Goal: Transaction & Acquisition: Purchase product/service

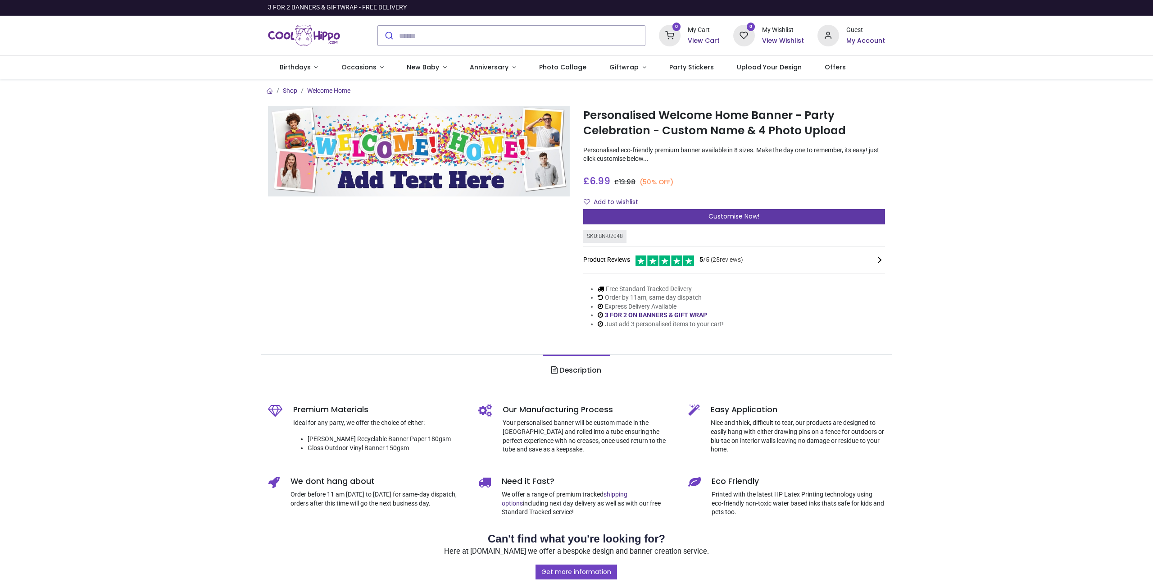
click at [668, 214] on div "Customise Now!" at bounding box center [734, 216] width 302 height 15
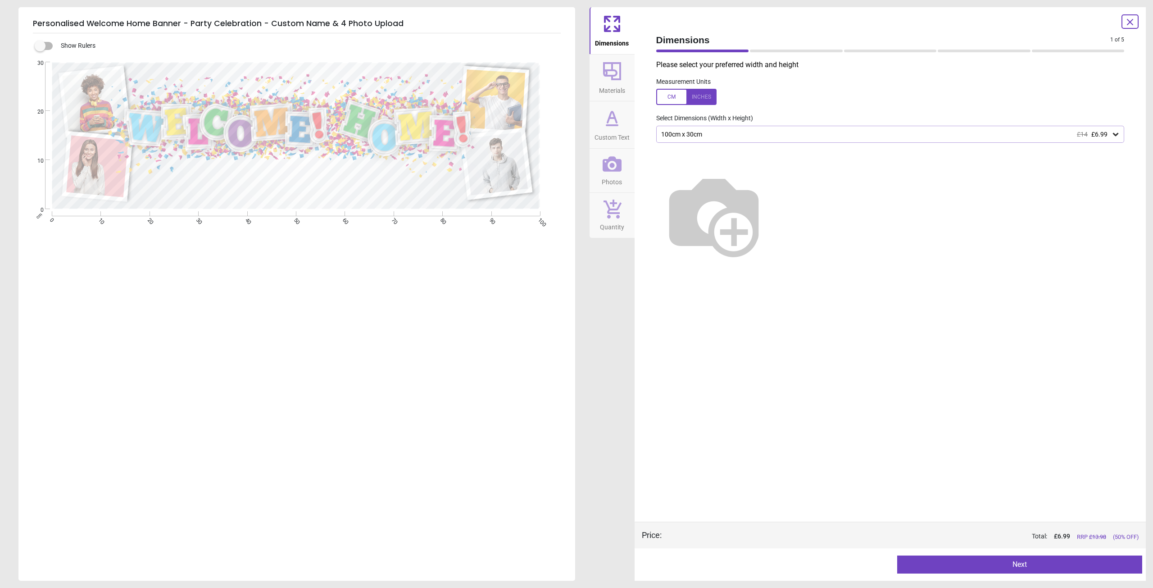
click at [678, 94] on div at bounding box center [686, 97] width 60 height 16
click at [703, 95] on div at bounding box center [686, 97] width 60 height 16
click at [675, 92] on div at bounding box center [686, 97] width 60 height 16
click at [695, 132] on div "39.4" x 11.8" (3ft 3" x 1ft) £14 £6.99" at bounding box center [885, 135] width 451 height 8
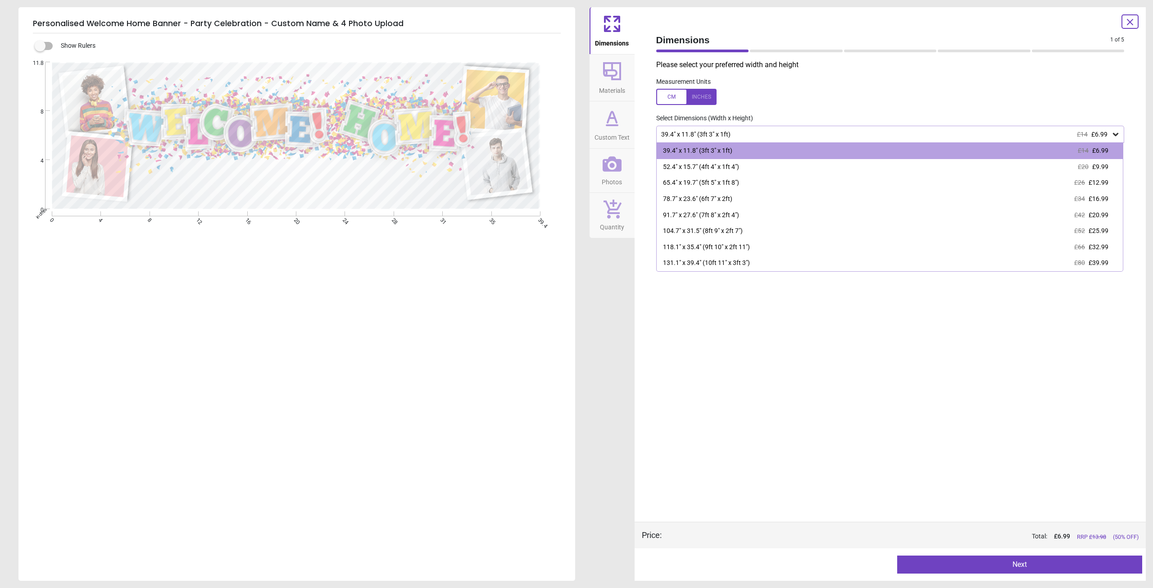
click at [821, 102] on label at bounding box center [890, 97] width 468 height 16
click at [859, 103] on label at bounding box center [890, 97] width 468 height 16
click at [833, 100] on label at bounding box center [890, 97] width 468 height 16
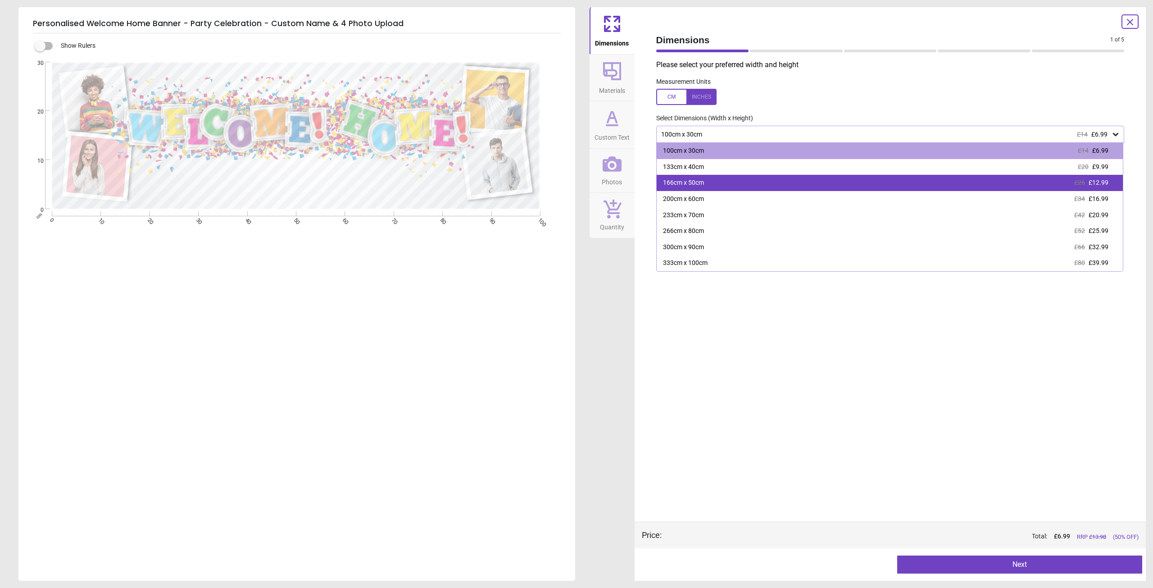
click at [878, 179] on div "166cm x 50cm £26 £12.99" at bounding box center [890, 183] width 467 height 16
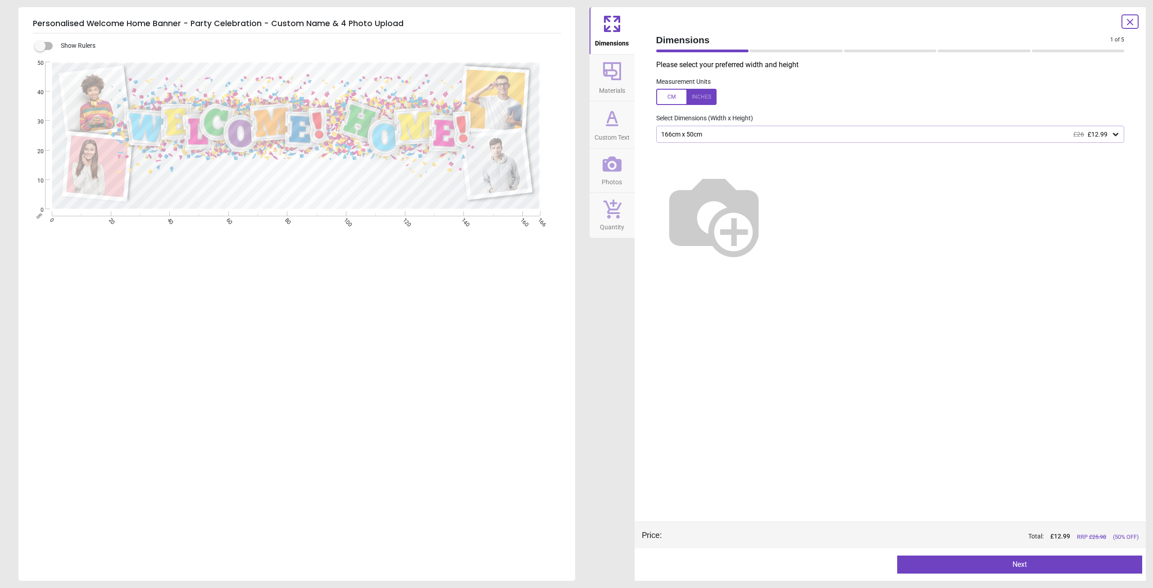
click at [1039, 567] on button "Next" at bounding box center [1019, 564] width 245 height 18
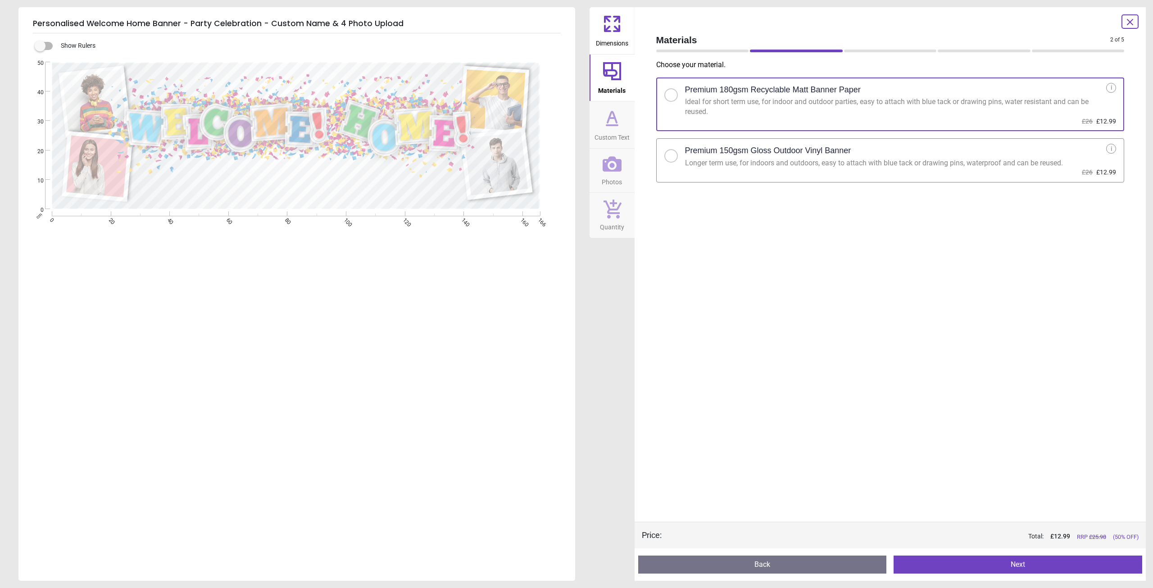
click at [816, 154] on h2 "Premium 150gsm Gloss Outdoor Vinyl Banner" at bounding box center [768, 150] width 166 height 11
click at [1028, 566] on button "Next" at bounding box center [1018, 564] width 249 height 18
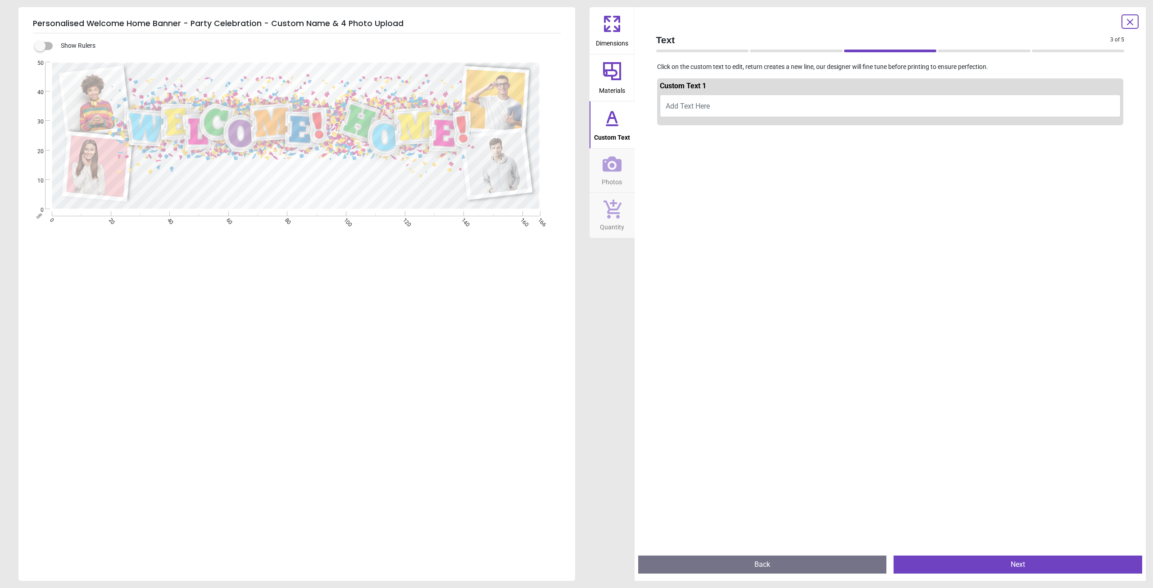
click at [737, 107] on button "Add Text Here" at bounding box center [890, 106] width 461 height 23
click at [682, 105] on span "Add Text Here" at bounding box center [688, 106] width 44 height 9
type textarea "*"
type textarea "****"
click at [1019, 567] on button "Next" at bounding box center [1018, 564] width 249 height 18
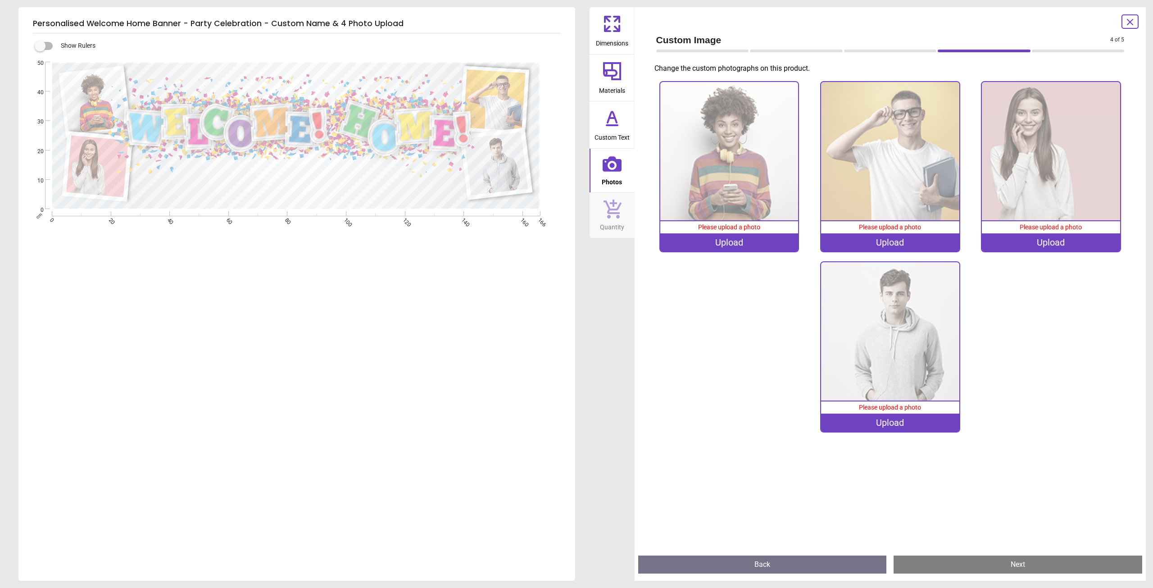
click at [731, 246] on div "Upload" at bounding box center [729, 242] width 138 height 18
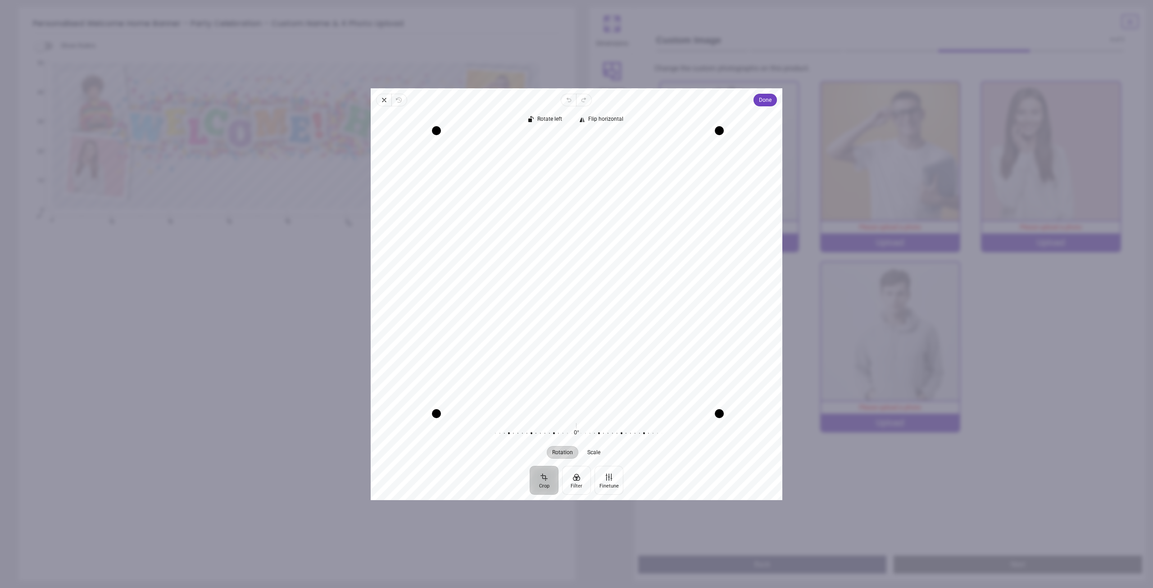
drag, startPoint x: 715, startPoint y: 134, endPoint x: 720, endPoint y: 112, distance: 23.0
click at [720, 112] on div "Rotate left Flip horizontal Recenter Rotation Scale 0° Reset" at bounding box center [577, 285] width 412 height 359
click at [775, 95] on div "Close Revert Undo Redo Done Crop Filter Finetune Rotate left Flip horizontal Re…" at bounding box center [577, 294] width 412 height 412
click at [768, 101] on span "Done" at bounding box center [765, 100] width 13 height 11
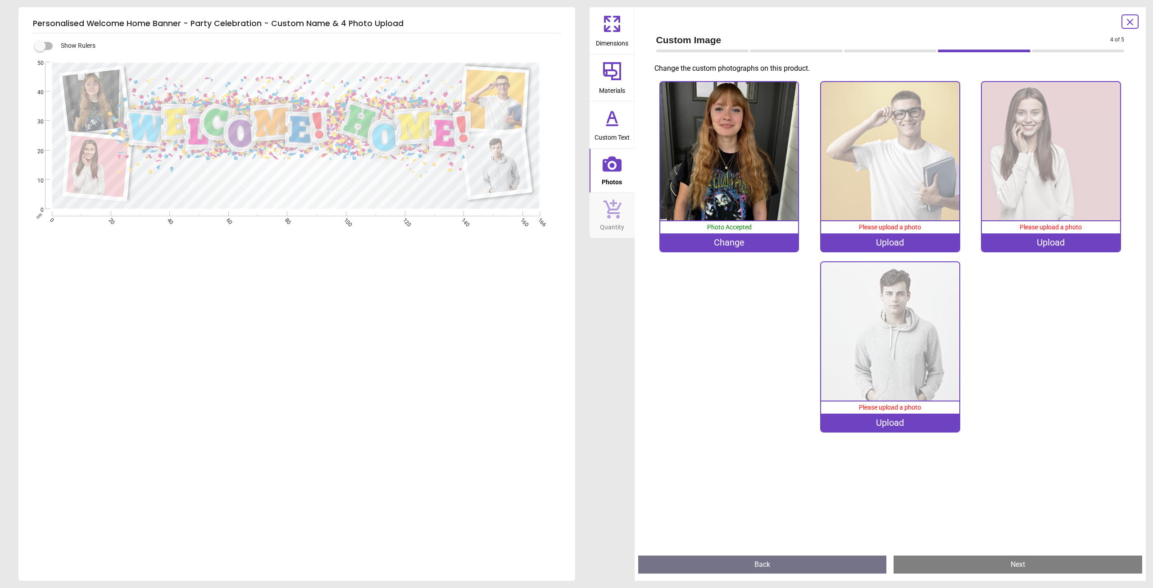
click at [892, 131] on img at bounding box center [890, 151] width 138 height 138
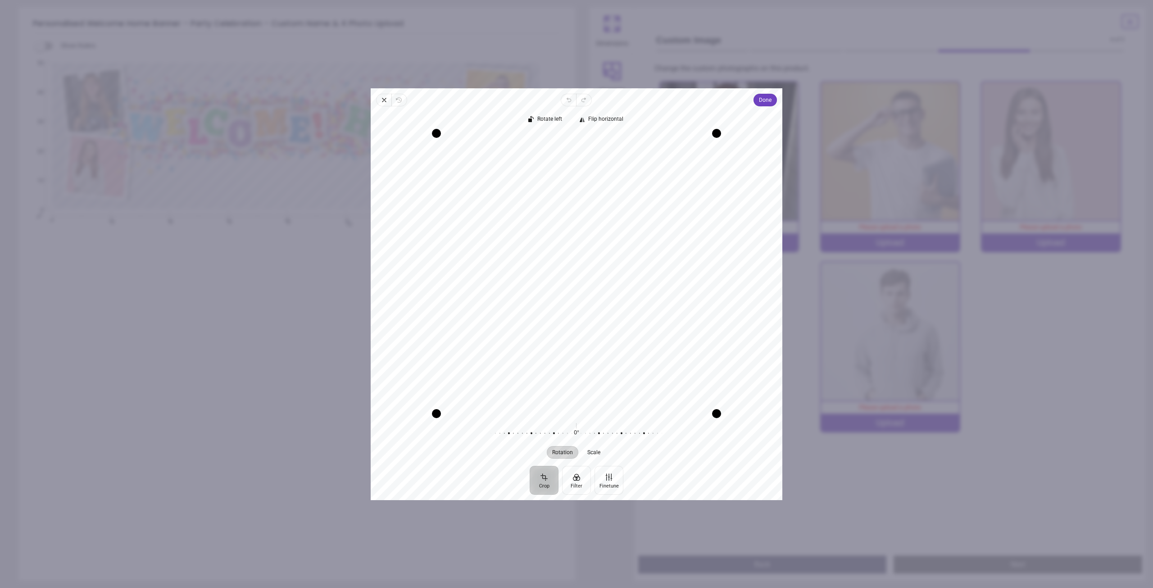
drag, startPoint x: 655, startPoint y: 304, endPoint x: 679, endPoint y: 400, distance: 98.5
click at [679, 400] on div "Recenter" at bounding box center [576, 273] width 397 height 280
click at [767, 98] on span "Done" at bounding box center [765, 100] width 13 height 11
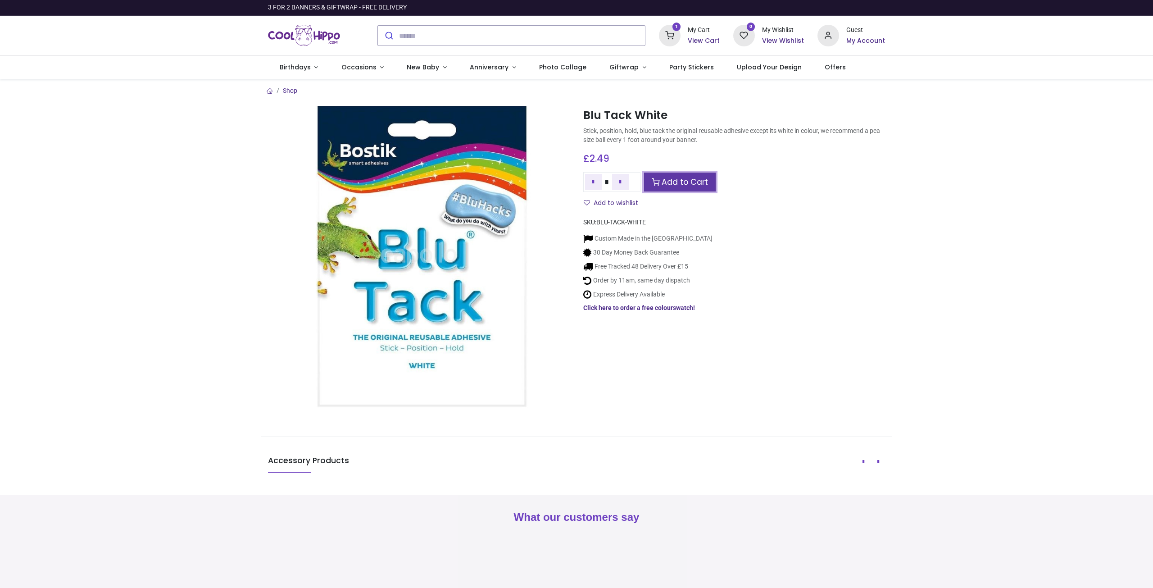
click at [687, 182] on link "Add to Cart" at bounding box center [680, 182] width 72 height 19
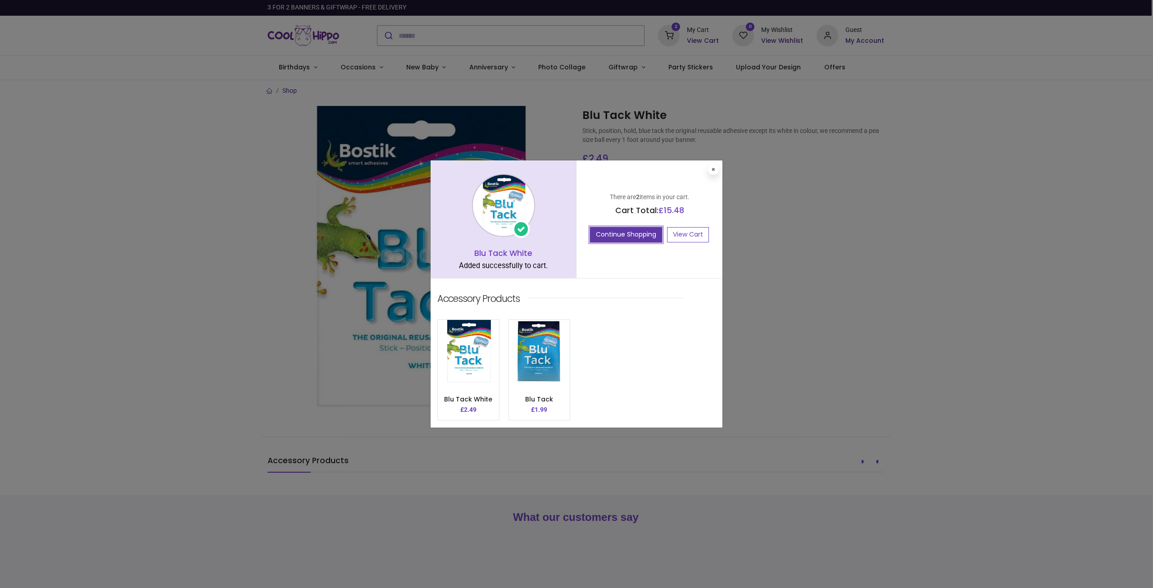
click at [654, 236] on button "Continue Shopping" at bounding box center [626, 234] width 72 height 15
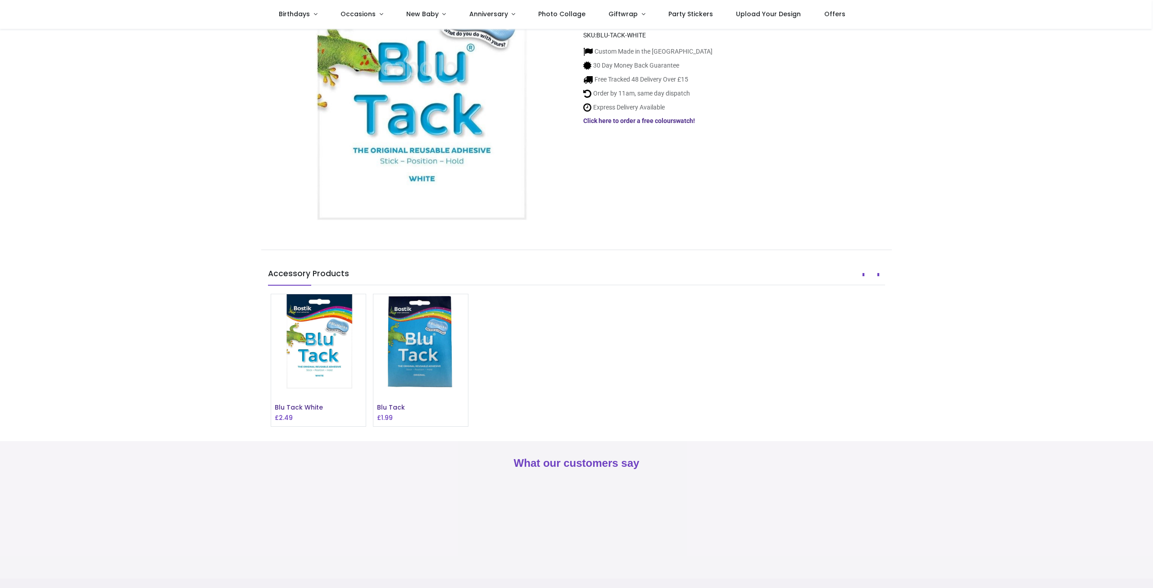
scroll to position [90, 0]
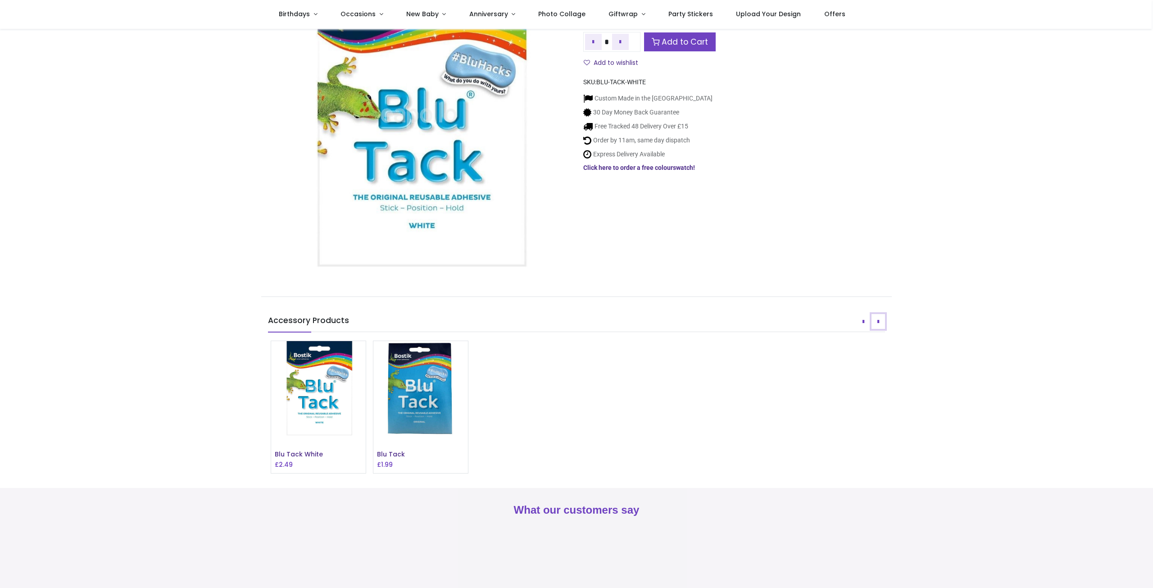
click at [877, 320] on icon "Next" at bounding box center [878, 321] width 2 height 6
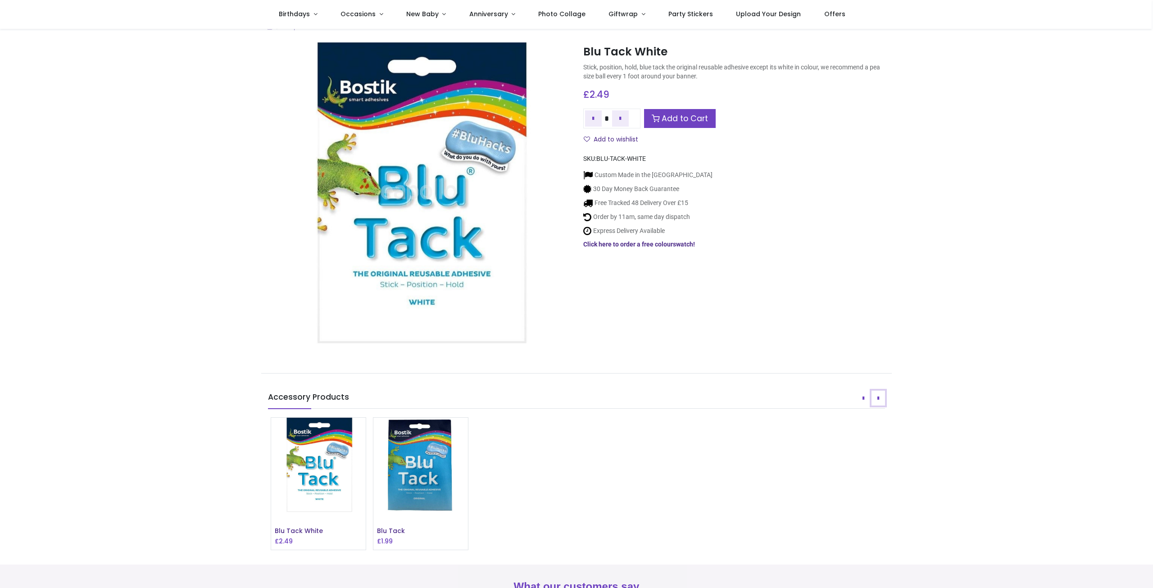
scroll to position [0, 0]
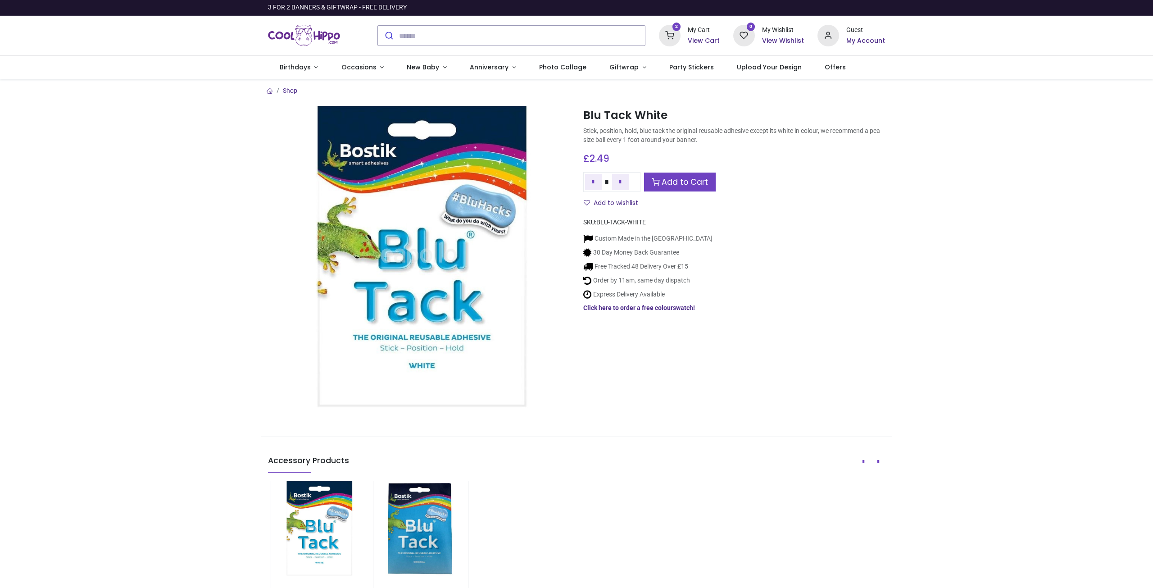
click at [712, 40] on h6 "View Cart" at bounding box center [704, 40] width 32 height 9
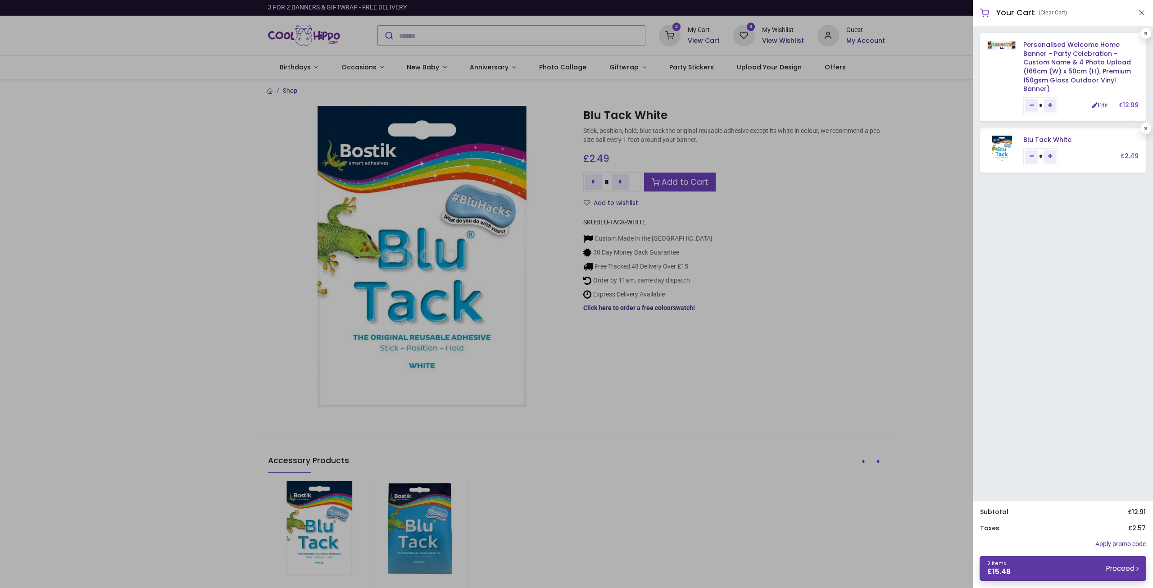
click at [1040, 571] on link "2 items £ 15.48 Proceed" at bounding box center [1063, 568] width 167 height 25
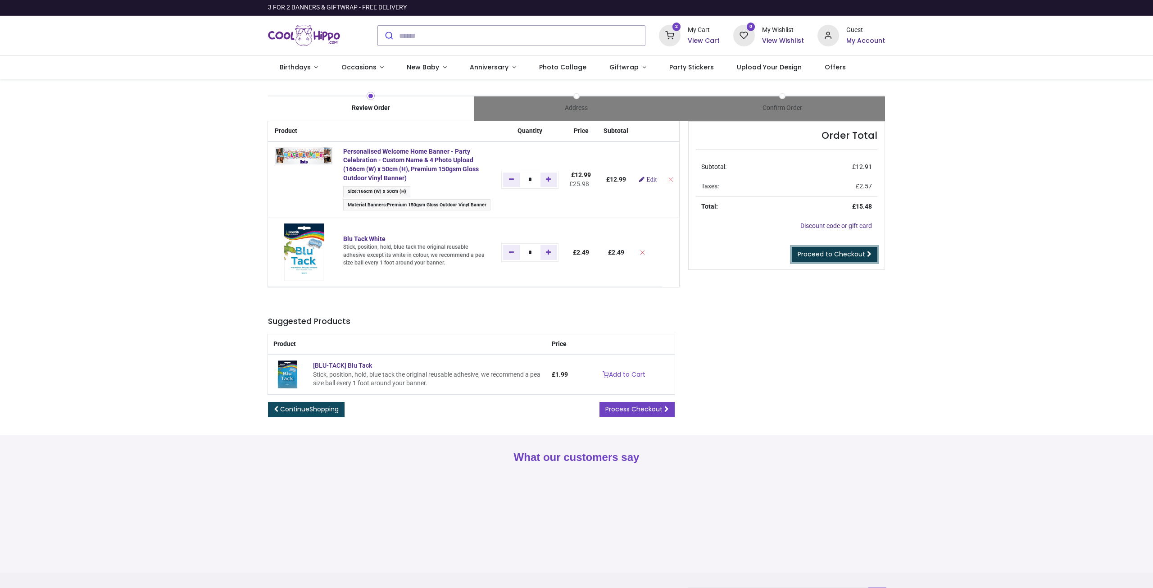
click at [833, 252] on span "Proceed to Checkout" at bounding box center [832, 254] width 68 height 9
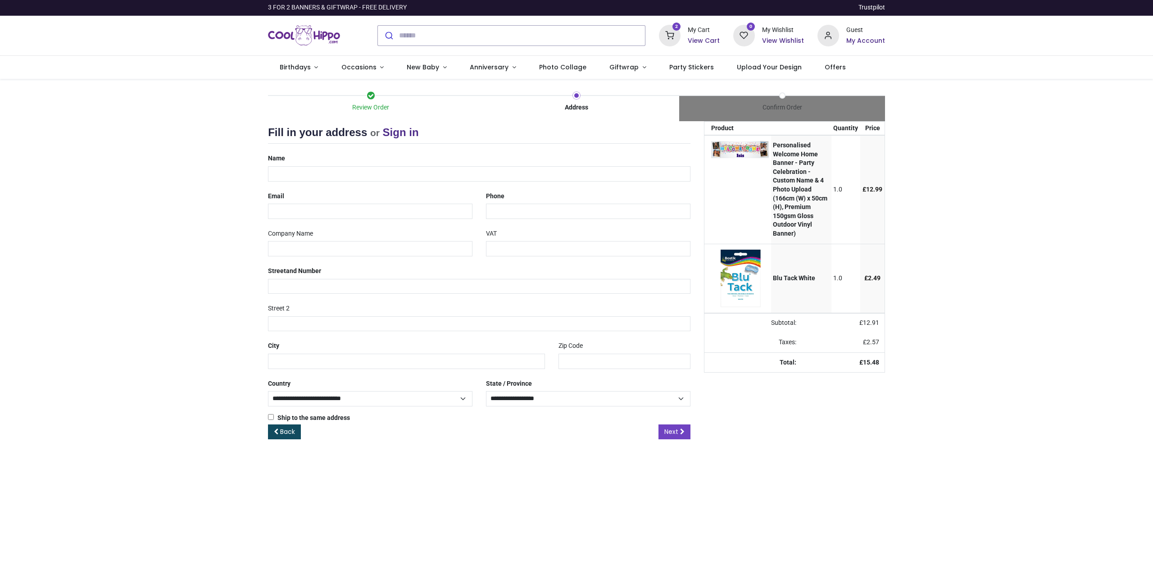
select select "***"
click at [306, 176] on input "text" at bounding box center [479, 173] width 423 height 15
type input "**********"
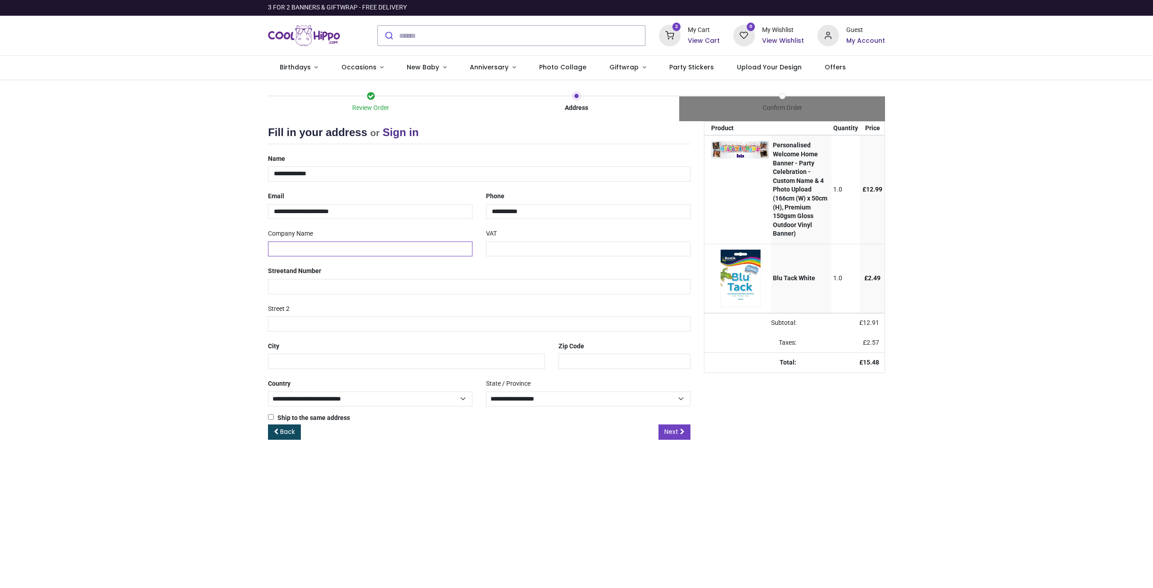
type input "**********"
type input "*******"
type input "********"
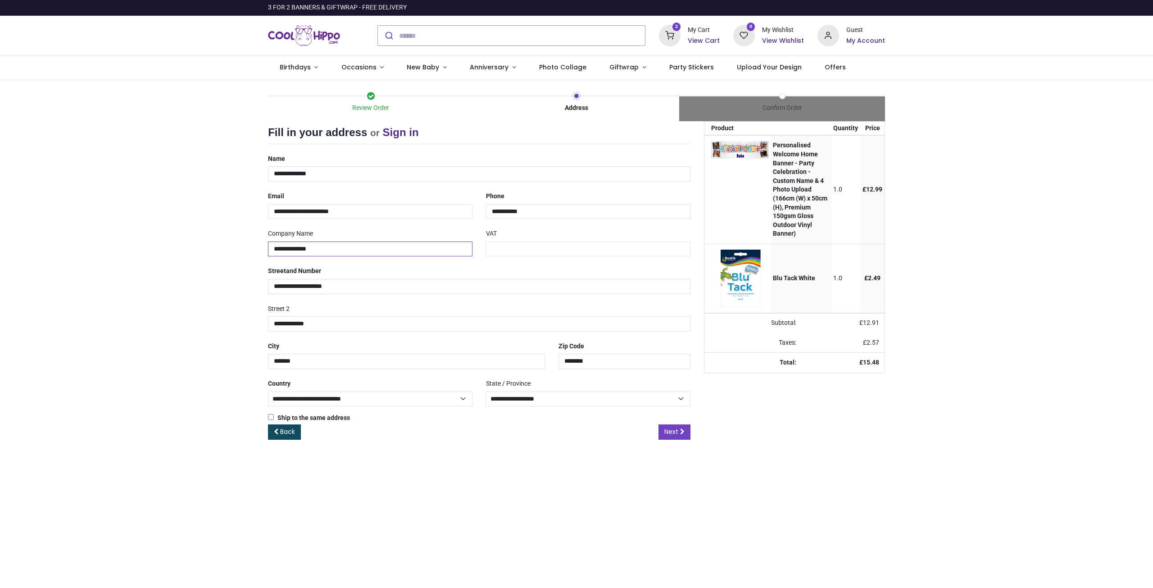
drag, startPoint x: 332, startPoint y: 254, endPoint x: 85, endPoint y: 223, distance: 248.7
click at [113, 222] on div "Review Order Address Confirm Order Your order: £ 15.48 Product Price" at bounding box center [576, 268] width 1153 height 378
click at [547, 499] on main "Review Order Address Confirm Order 1.0" at bounding box center [576, 333] width 1153 height 509
click at [568, 395] on select "**********" at bounding box center [588, 398] width 205 height 15
click at [581, 445] on div "Back Next" at bounding box center [479, 439] width 423 height 30
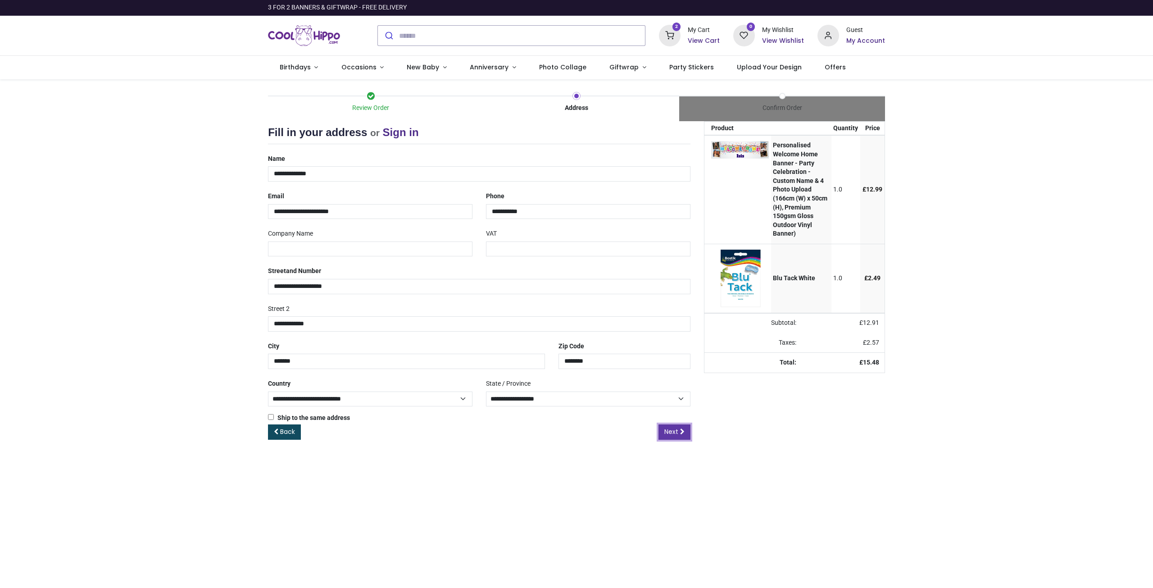
click at [682, 430] on icon at bounding box center [682, 431] width 5 height 6
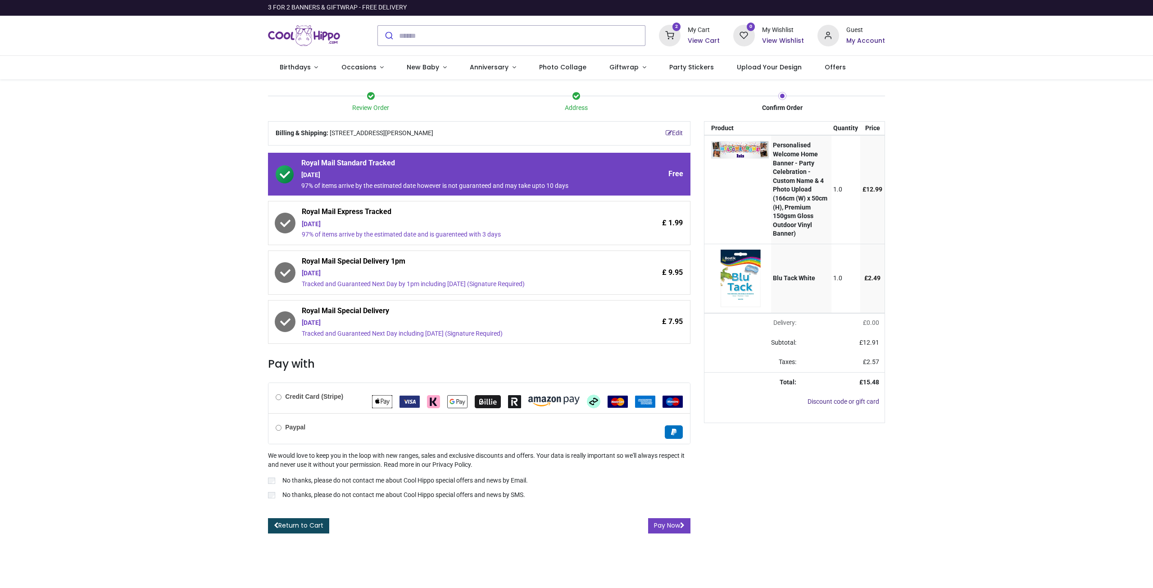
click at [394, 177] on div "[DATE]" at bounding box center [453, 175] width 305 height 9
click at [408, 214] on span "Royal Mail Express Tracked" at bounding box center [454, 213] width 305 height 13
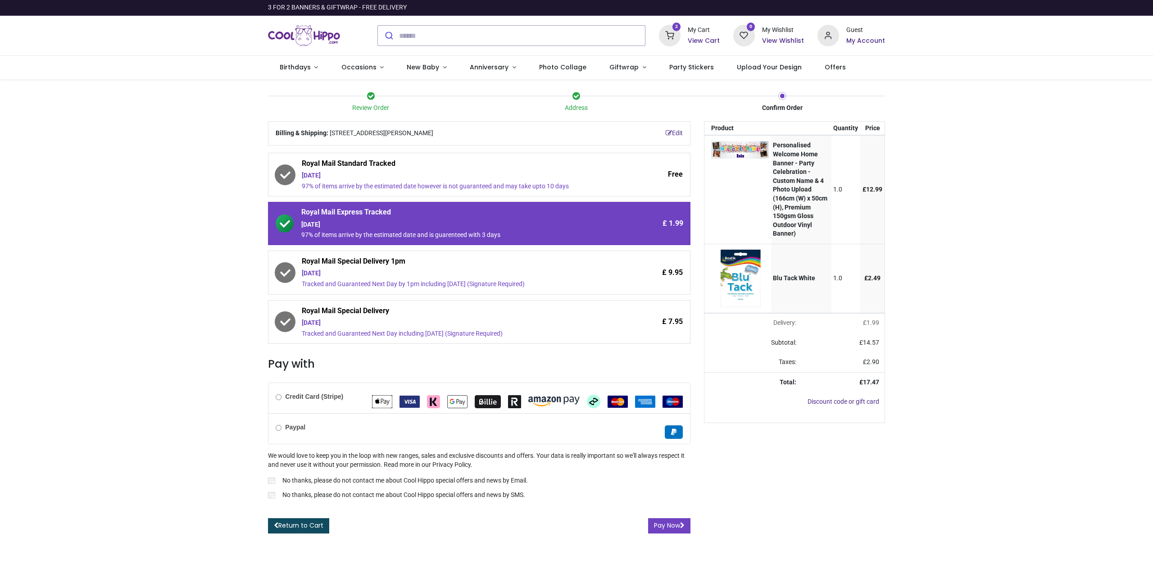
click at [295, 426] on b "Paypal" at bounding box center [295, 426] width 20 height 7
click at [300, 481] on p "No thanks, please do not contact me about Cool Hippo special offers and news by…" at bounding box center [404, 480] width 245 height 9
click at [276, 495] on label "No thanks, please do not contact me about Cool Hippo special offers and news by…" at bounding box center [479, 496] width 423 height 11
click at [685, 525] on button "Pay Now" at bounding box center [669, 525] width 42 height 15
